Goal: Find specific page/section: Find specific page/section

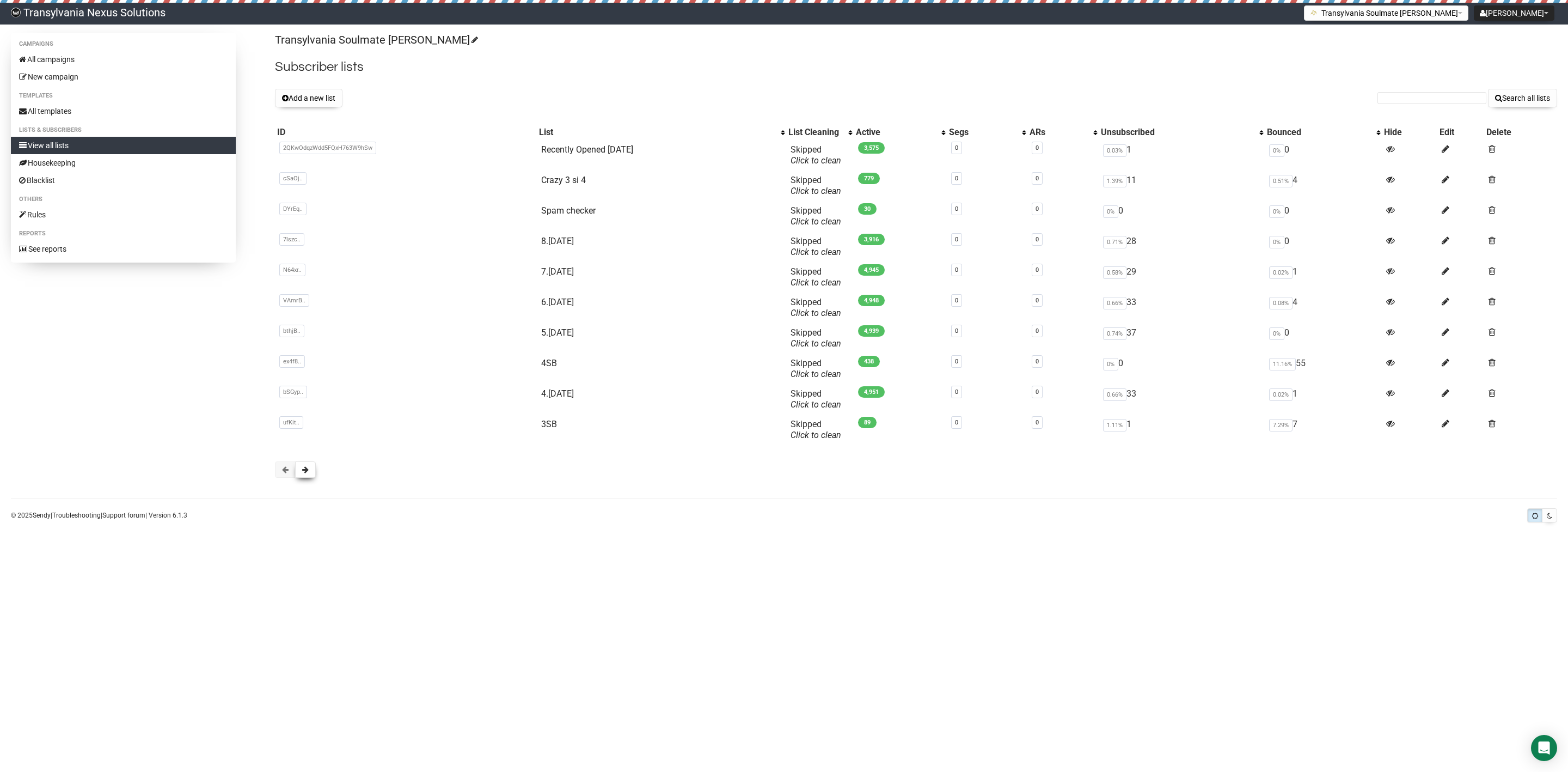
click at [301, 478] on button at bounding box center [305, 469] width 21 height 16
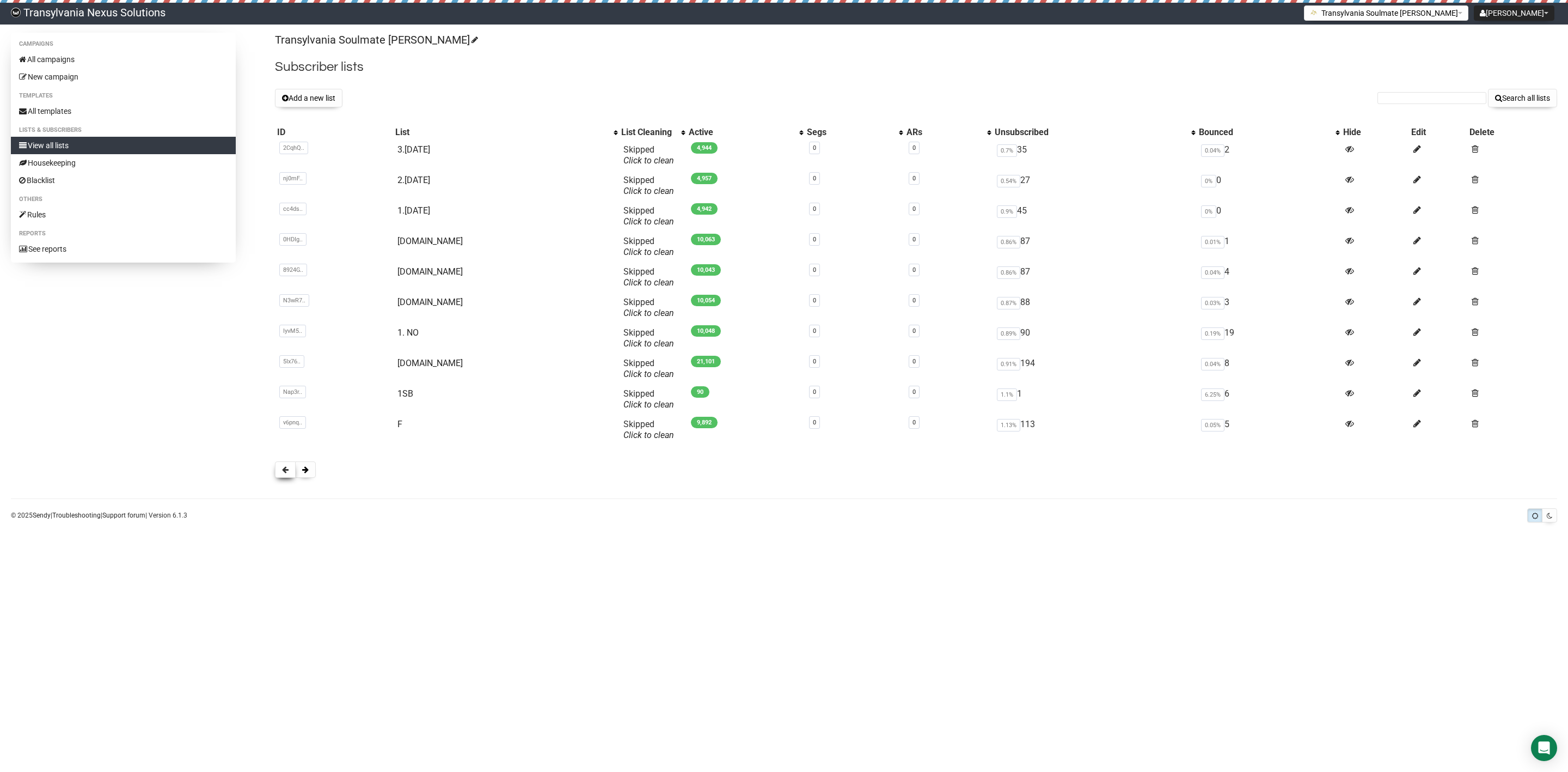
click at [276, 469] on button at bounding box center [285, 469] width 21 height 16
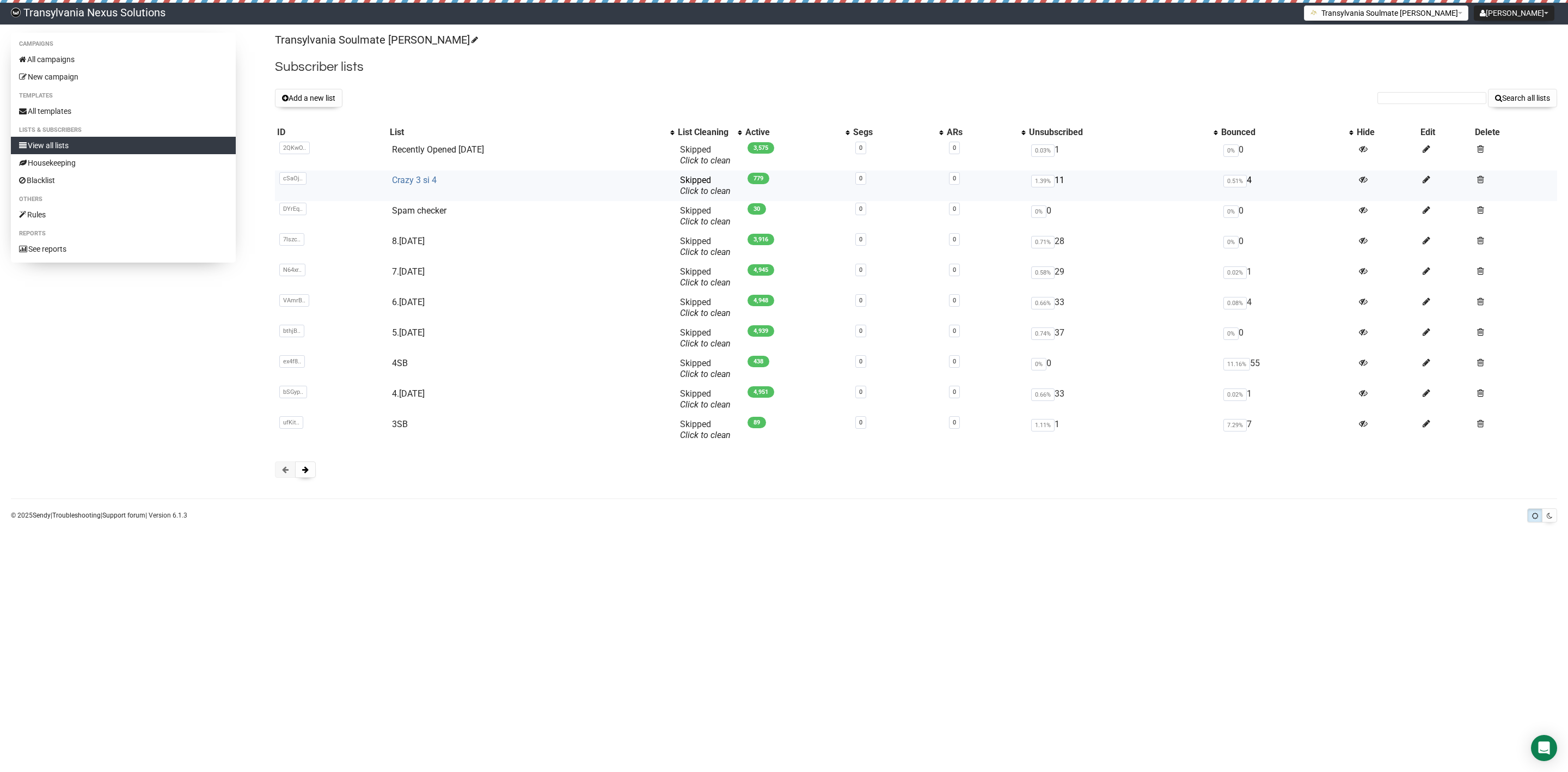
click at [415, 183] on link "Crazy 3 si 4" at bounding box center [414, 180] width 45 height 11
click at [46, 54] on link "All campaigns" at bounding box center [123, 59] width 225 height 18
